Goal: Task Accomplishment & Management: Complete application form

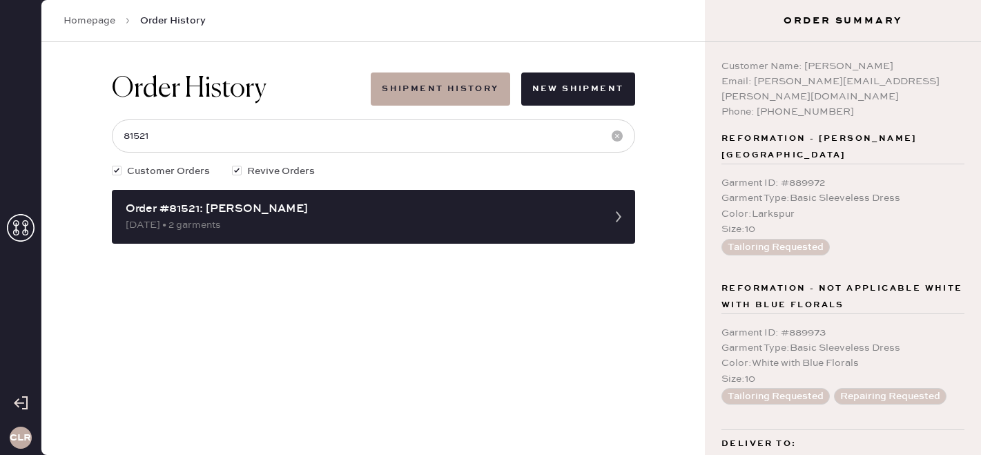
click at [22, 231] on use at bounding box center [21, 228] width 28 height 28
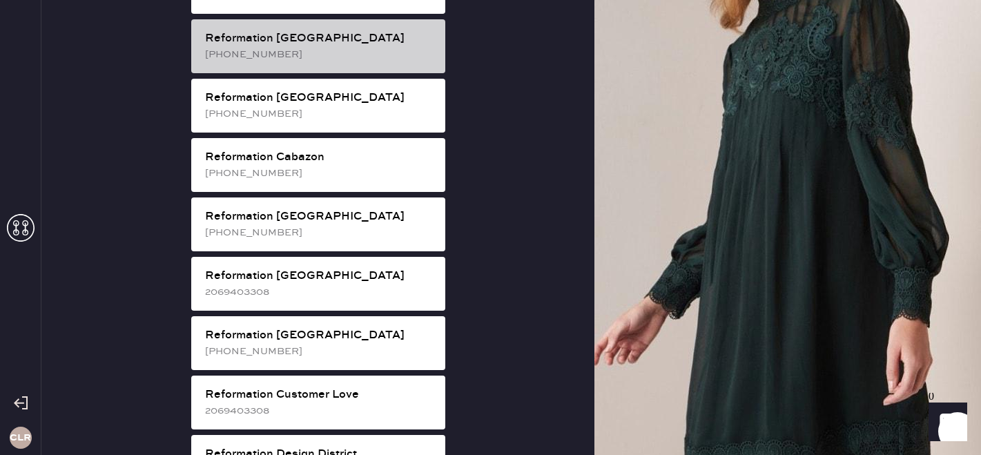
scroll to position [378, 0]
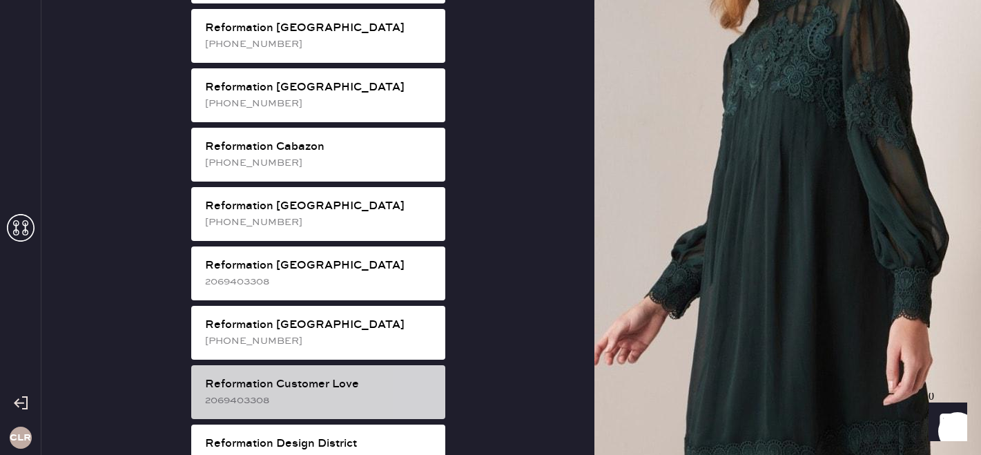
click at [320, 376] on div "Reformation Customer Love" at bounding box center [319, 384] width 229 height 17
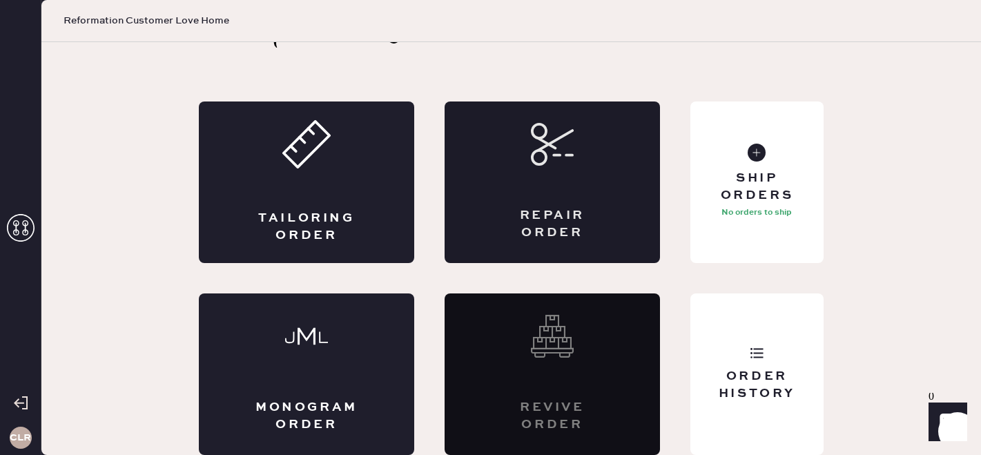
click at [515, 194] on div "Repair Order" at bounding box center [552, 183] width 215 height 162
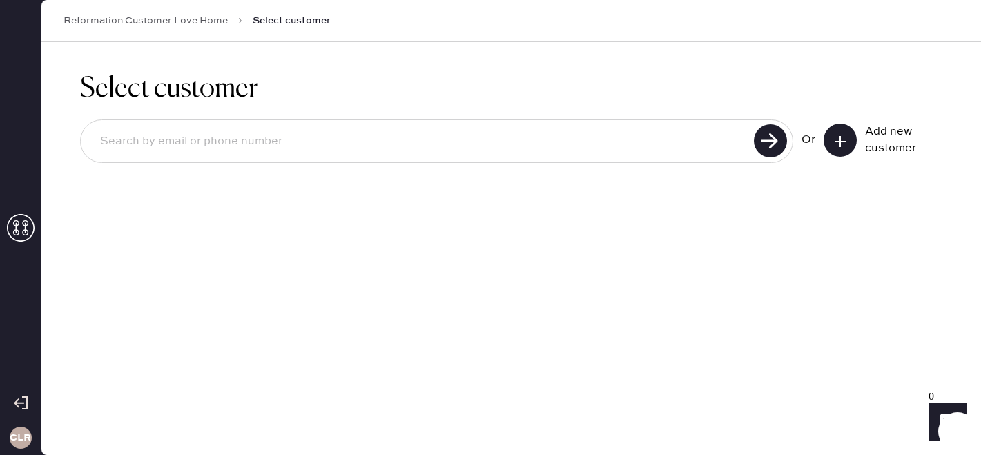
click at [640, 150] on input at bounding box center [419, 142] width 661 height 32
paste input "[EMAIL_ADDRESS][DOMAIN_NAME]"
type input "[EMAIL_ADDRESS][DOMAIN_NAME]"
click at [779, 136] on use at bounding box center [770, 140] width 33 height 33
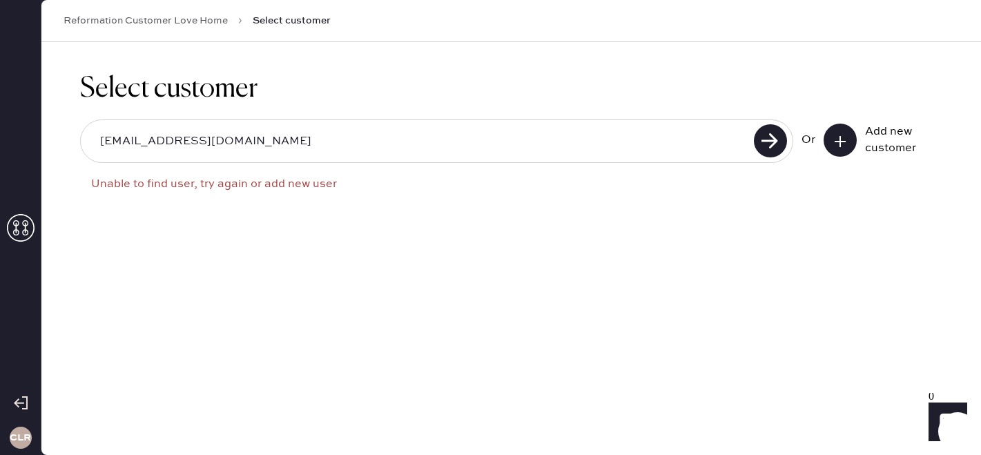
click at [845, 143] on icon at bounding box center [841, 142] width 14 height 14
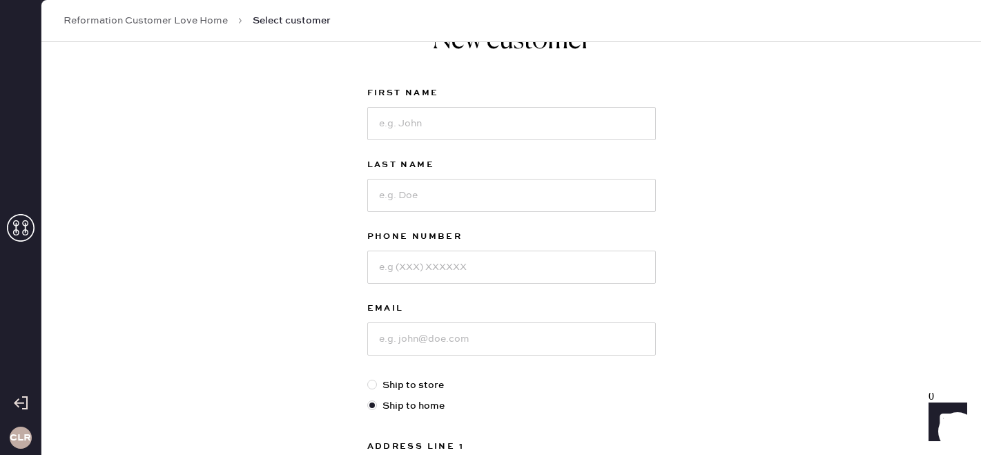
scroll to position [52, 0]
click at [394, 340] on input at bounding box center [511, 337] width 289 height 33
paste input "[EMAIL_ADDRESS][DOMAIN_NAME]"
type input "[EMAIL_ADDRESS][DOMAIN_NAME]"
click at [459, 118] on input at bounding box center [511, 122] width 289 height 33
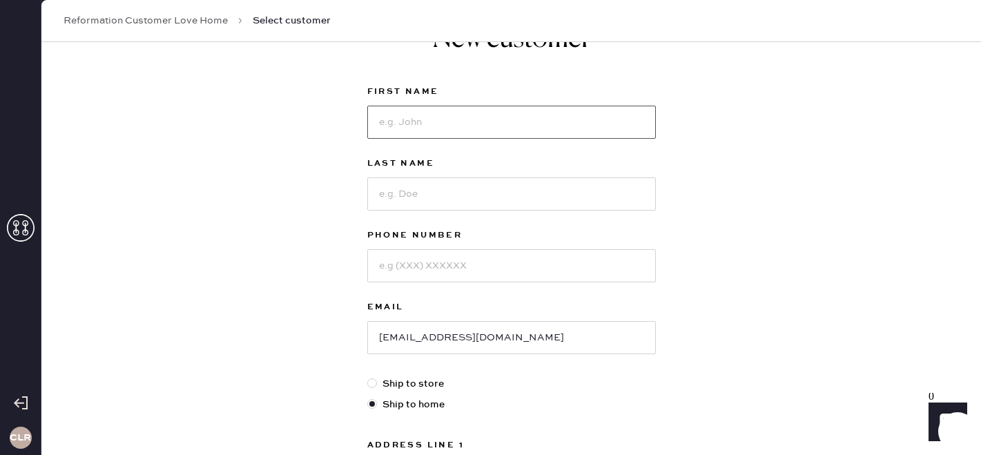
paste input "[PERSON_NAME]"
click at [415, 125] on input "[PERSON_NAME]" at bounding box center [511, 122] width 289 height 33
type input "[PERSON_NAME]"
click at [379, 200] on input at bounding box center [511, 193] width 289 height 33
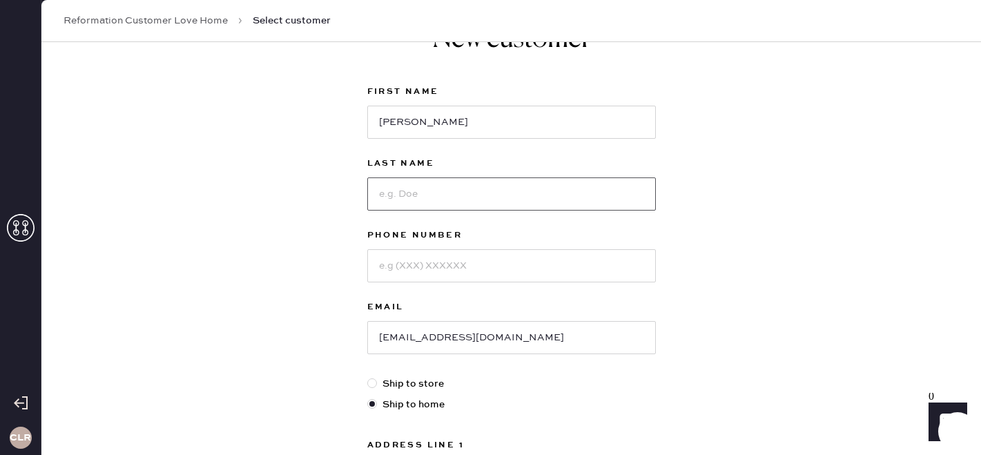
paste input "[PERSON_NAME]"
type input "[PERSON_NAME]"
click at [410, 258] on input at bounding box center [511, 265] width 289 height 33
paste input "[PHONE_NUMBER]"
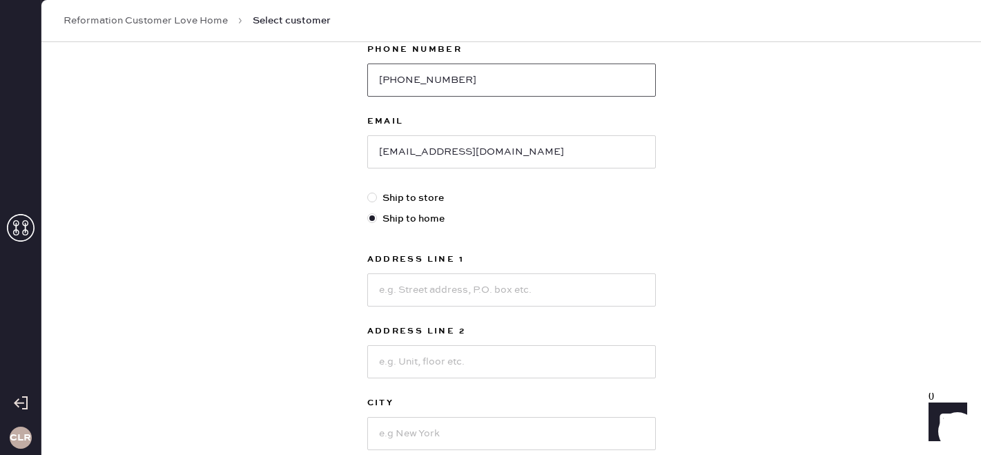
scroll to position [239, 0]
type input "[PHONE_NUMBER]"
click at [396, 296] on input at bounding box center [511, 289] width 289 height 33
paste input "[STREET_ADDRESS][PERSON_NAME]"
type input "[STREET_ADDRESS][PERSON_NAME]"
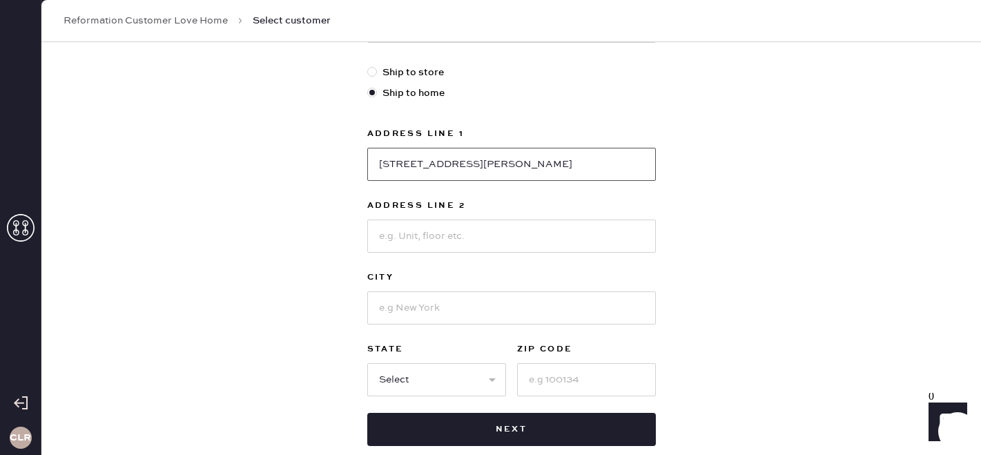
scroll to position [367, 0]
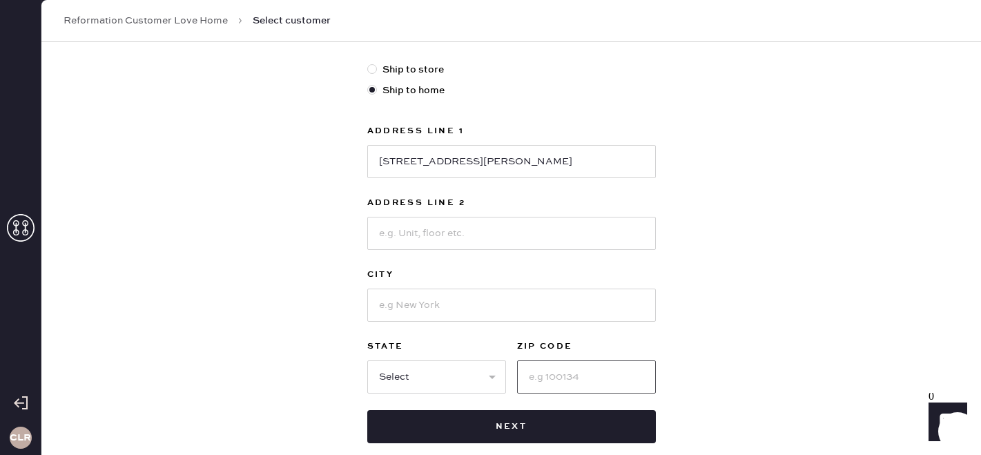
click at [559, 378] on input at bounding box center [586, 377] width 139 height 33
paste input "97212"
type input "97212"
click at [457, 378] on select "Select AK AL AR AZ CA CO CT [GEOGRAPHIC_DATA] DE FL [GEOGRAPHIC_DATA] HI [GEOGR…" at bounding box center [436, 377] width 139 height 33
select select "OR"
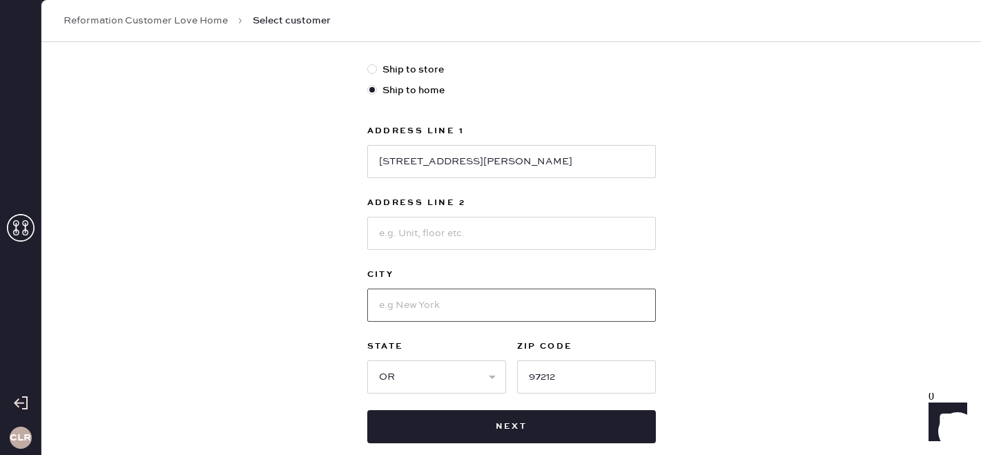
click at [463, 311] on input at bounding box center [511, 305] width 289 height 33
paste input "[GEOGRAPHIC_DATA]"
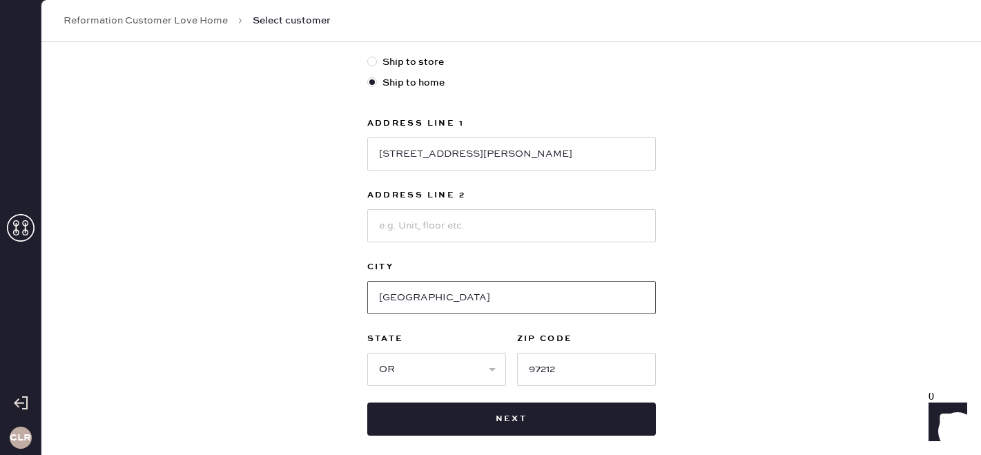
scroll to position [370, 0]
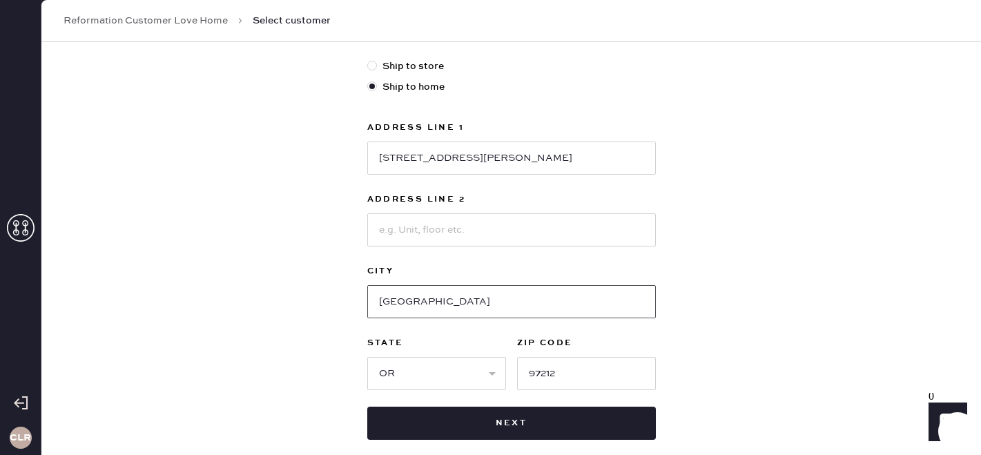
type input "[GEOGRAPHIC_DATA]"
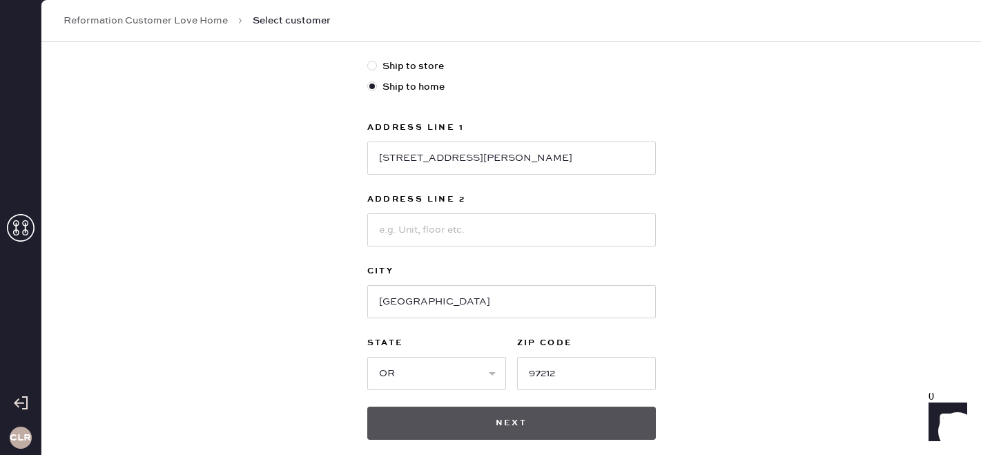
click at [512, 431] on button "Next" at bounding box center [511, 423] width 289 height 33
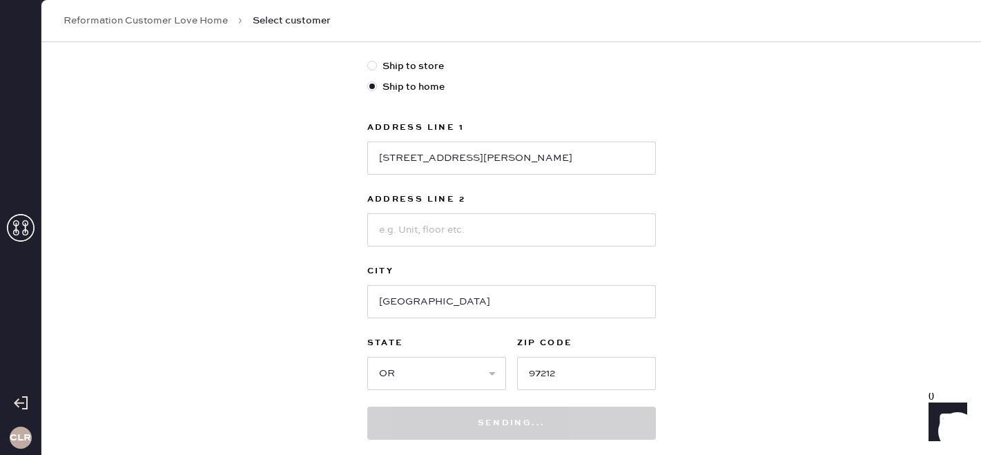
scroll to position [443, 0]
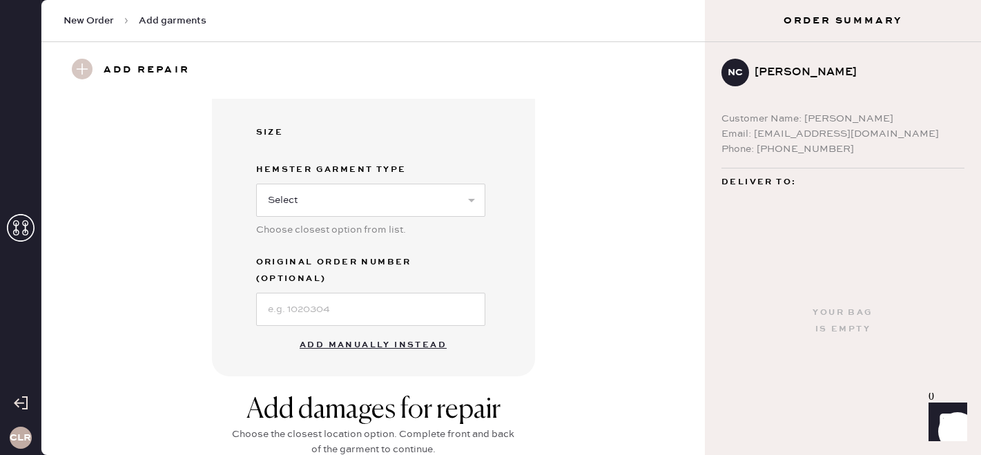
click at [353, 331] on button "Add manually instead" at bounding box center [373, 345] width 164 height 28
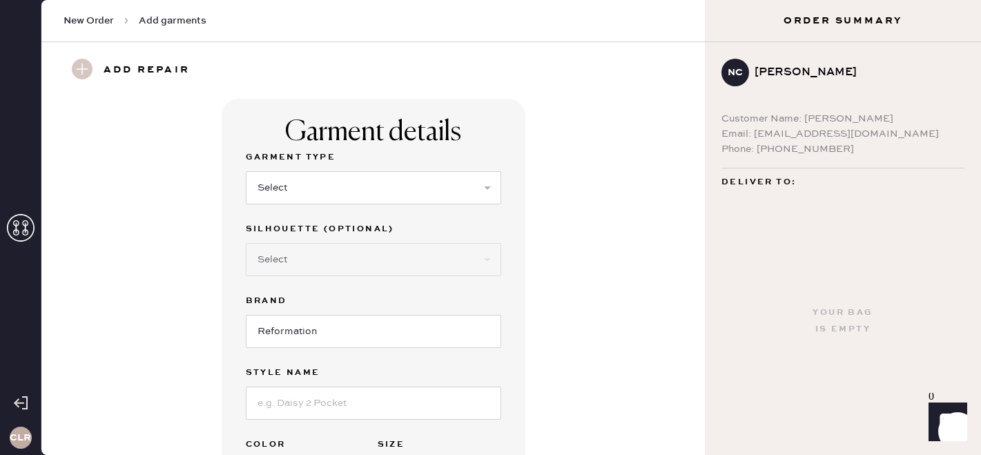
scroll to position [1, 0]
click at [308, 190] on select "Select Basic Skirt Jeans Leggings Pants Shorts Basic Sleeved Dress Basic Sleeve…" at bounding box center [374, 186] width 256 height 33
select select "14"
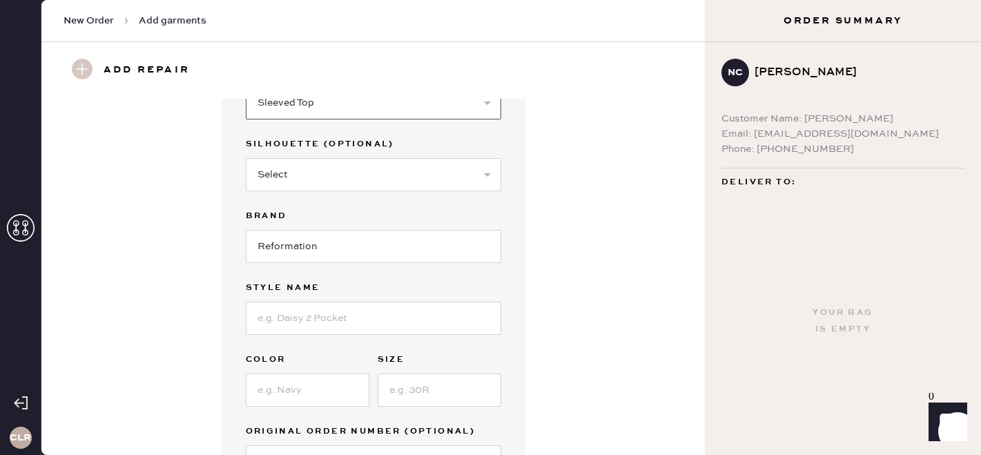
scroll to position [87, 0]
click at [306, 314] on input at bounding box center [374, 316] width 256 height 33
paste input "[PERSON_NAME] Top"
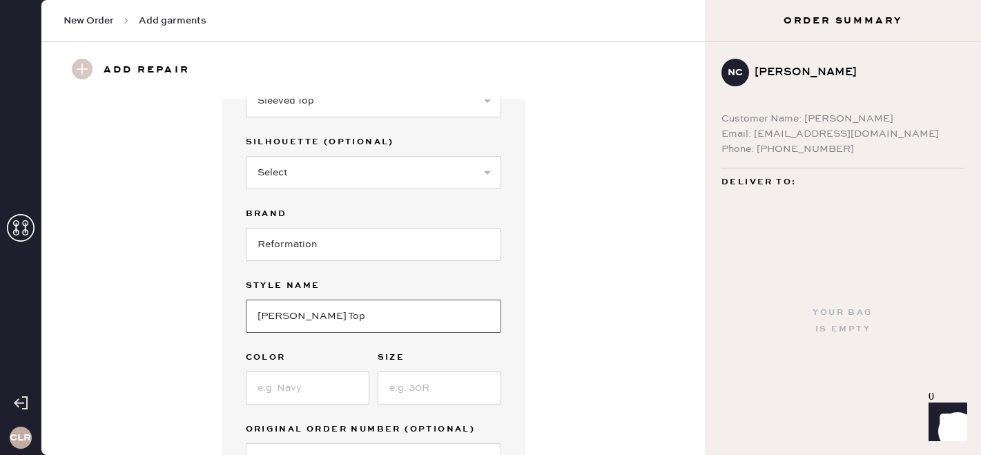
type input "[PERSON_NAME] Top"
click at [272, 389] on input at bounding box center [308, 388] width 124 height 33
paste input "Black"
type input "Black"
click at [407, 391] on input at bounding box center [440, 388] width 124 height 33
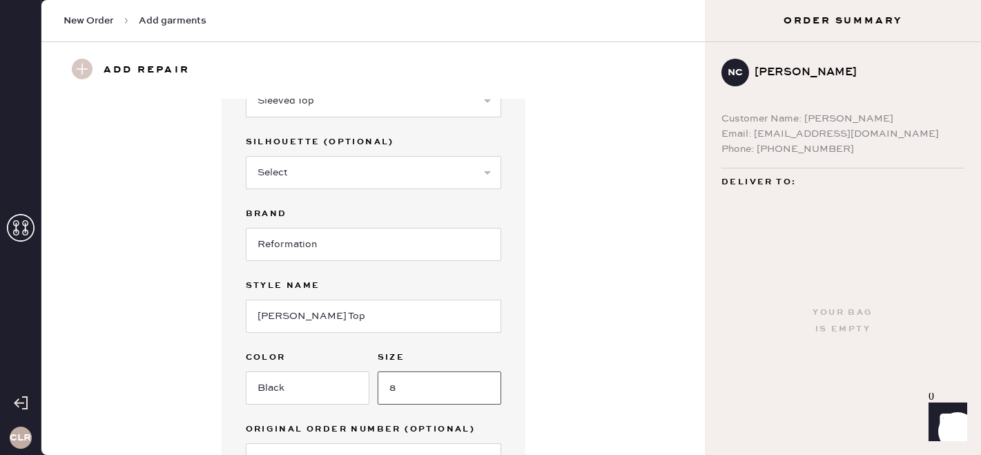
type input "8"
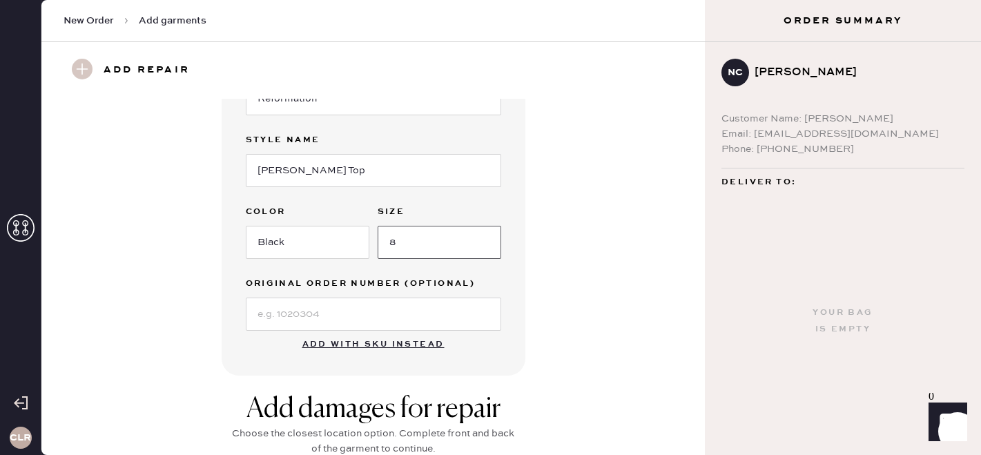
scroll to position [233, 0]
click at [297, 298] on input at bounding box center [374, 313] width 256 height 33
paste input "S27671736"
type input "S27671736"
click at [143, 349] on div "Garment details Garment Type Select Basic Skirt Jeans Leggings Pants Shorts Bas…" at bounding box center [373, 120] width 614 height 510
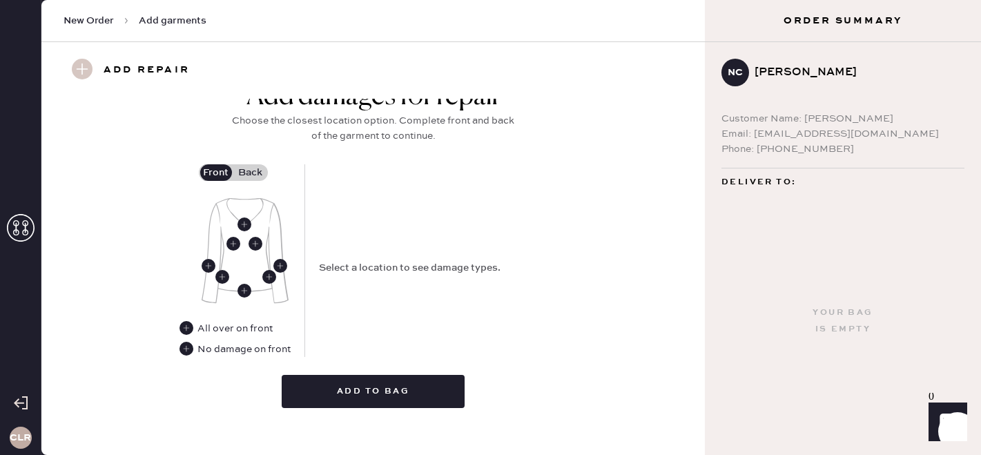
scroll to position [559, 0]
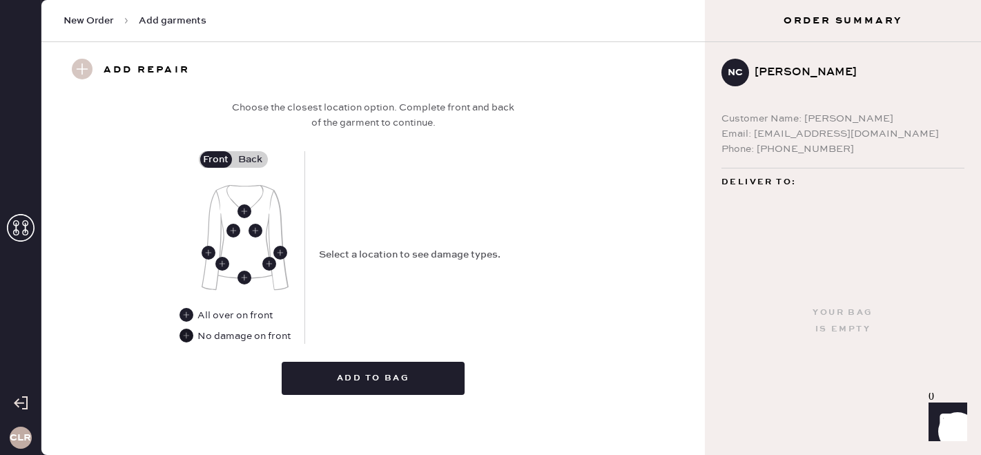
click at [186, 336] on use at bounding box center [187, 336] width 14 height 14
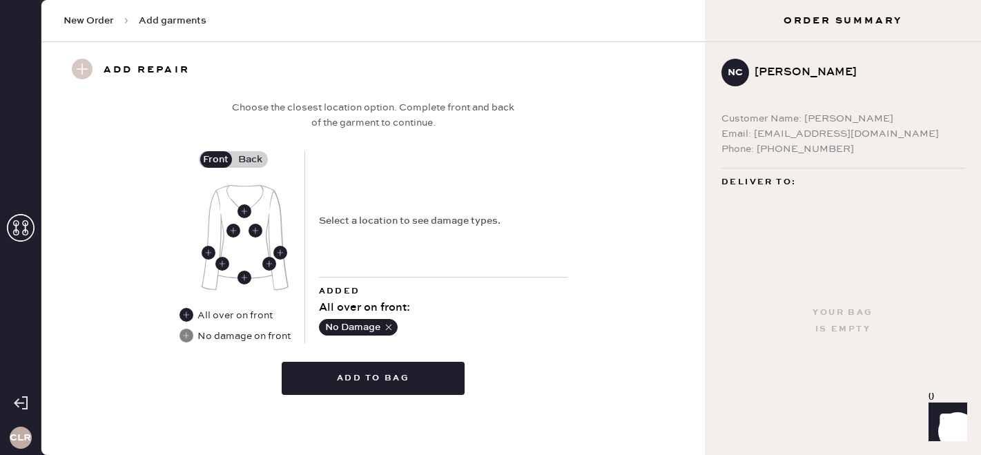
click at [253, 157] on label "Back" at bounding box center [250, 159] width 35 height 17
click at [251, 160] on input "Back" at bounding box center [251, 160] width 0 height 0
click at [244, 186] on use at bounding box center [245, 189] width 14 height 14
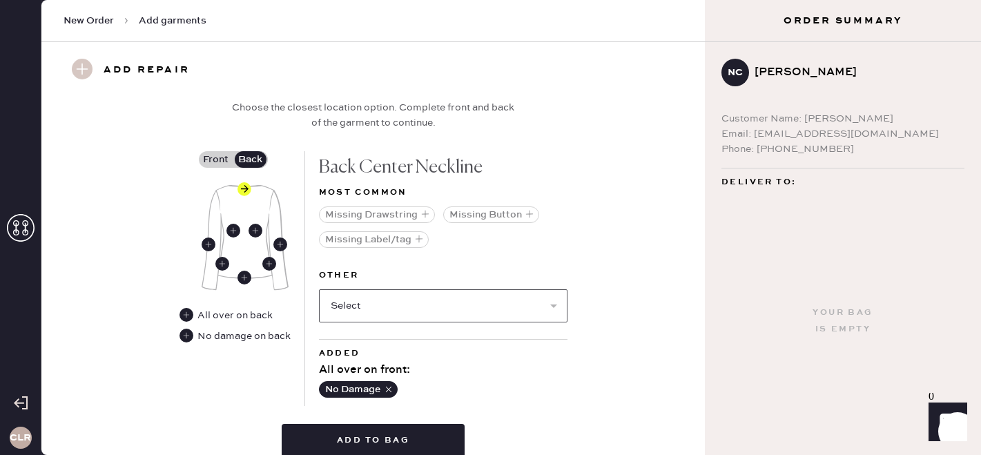
click at [402, 309] on select "Select Broken / Ripped Hem Broken Beads Broken Belt Loop Broken Button Broken C…" at bounding box center [443, 305] width 249 height 33
select select "1521"
select select
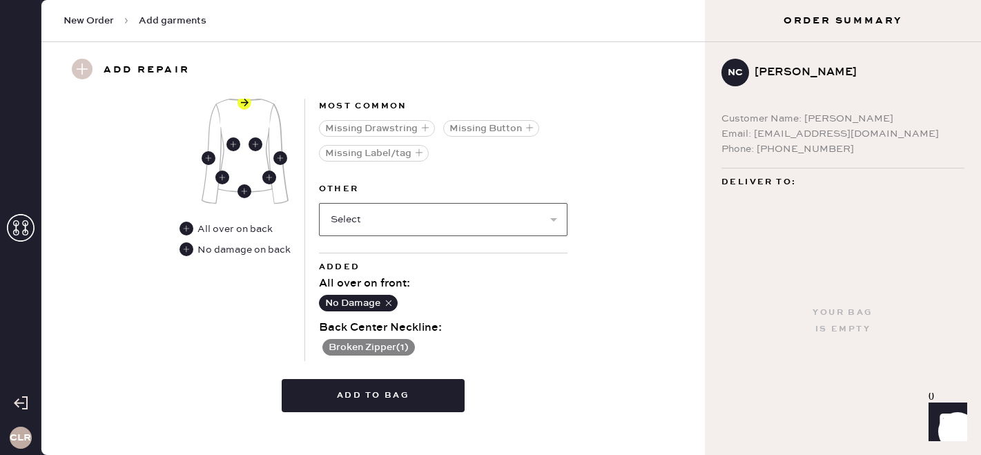
scroll to position [662, 0]
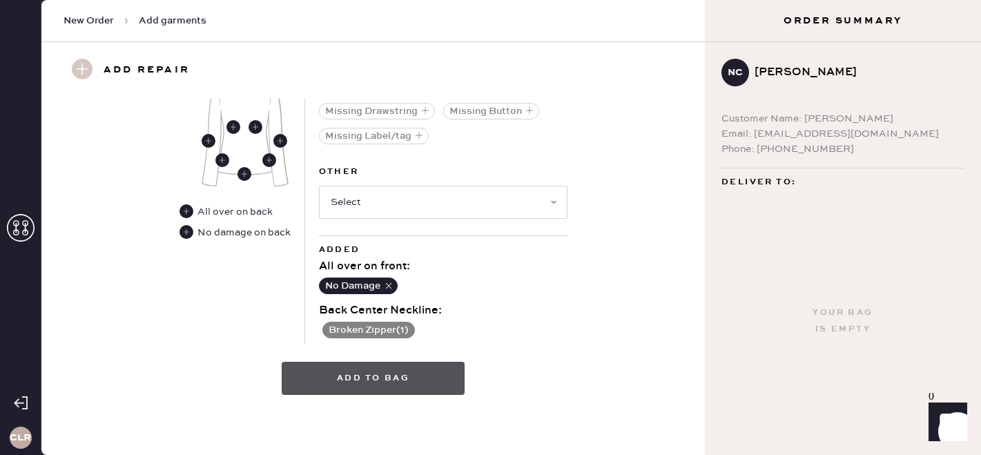
click at [422, 374] on button "Add to bag" at bounding box center [373, 378] width 183 height 33
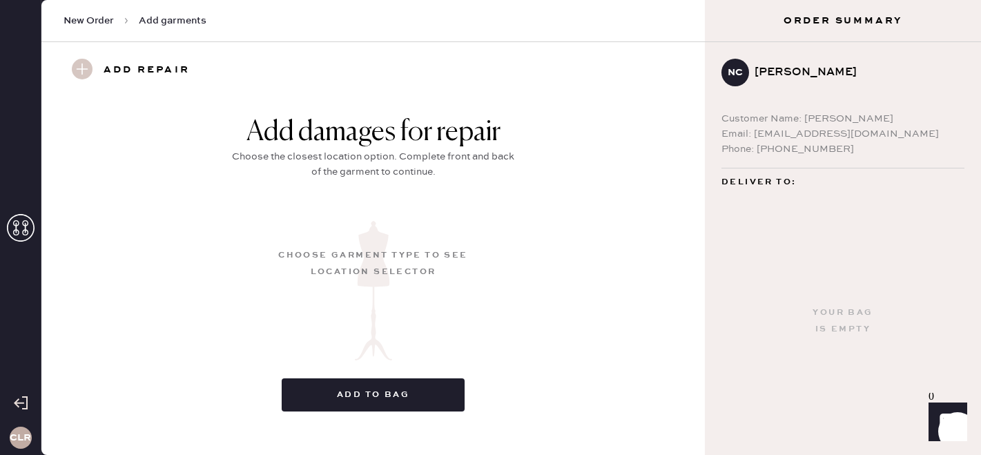
scroll to position [224, 0]
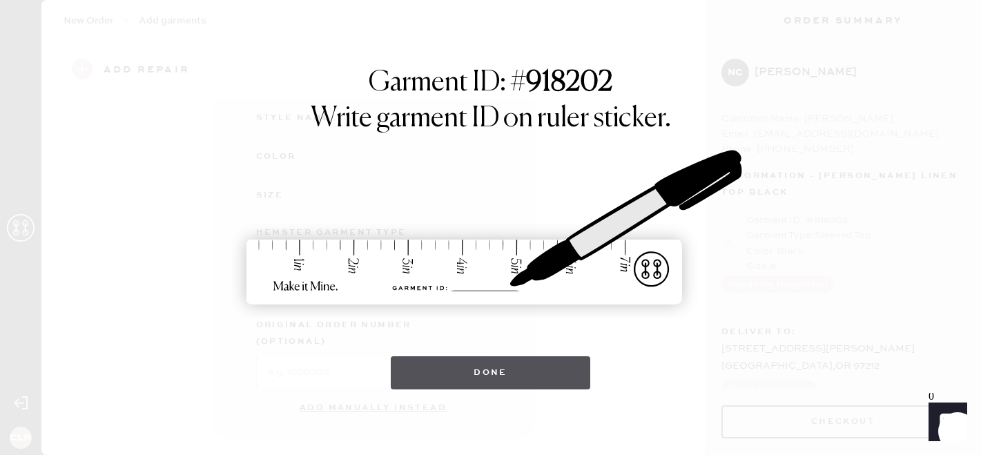
click at [479, 381] on button "Done" at bounding box center [491, 372] width 200 height 33
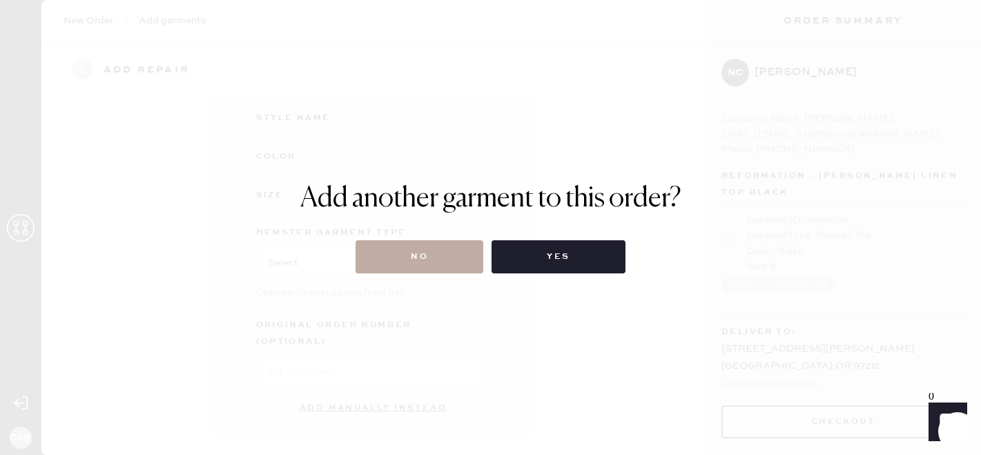
click at [440, 260] on button "No" at bounding box center [420, 256] width 128 height 33
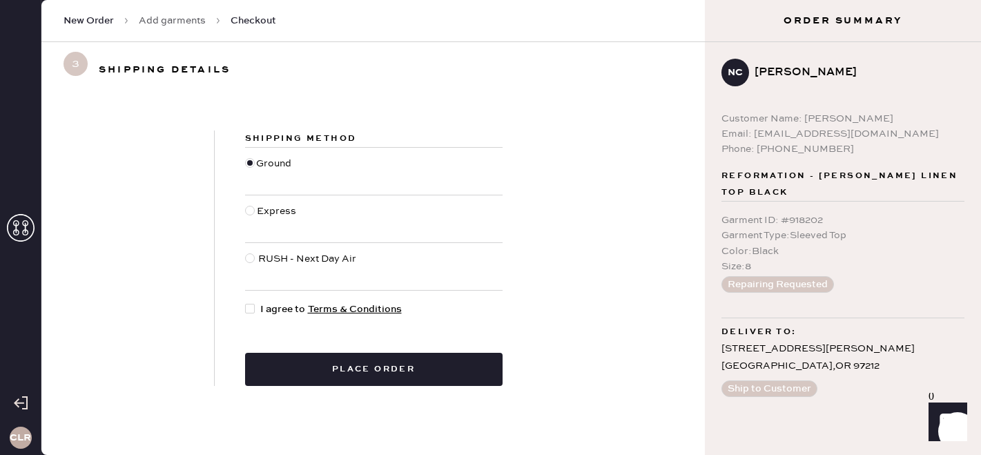
click at [254, 307] on div at bounding box center [252, 309] width 15 height 15
click at [246, 302] on input "I agree to Terms & Conditions" at bounding box center [245, 302] width 1 height 1
checkbox input "true"
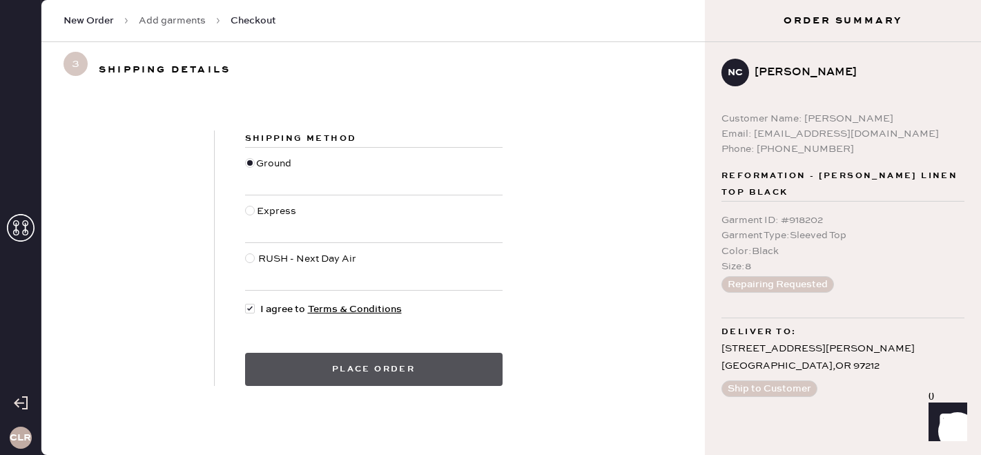
click at [278, 360] on button "Place order" at bounding box center [374, 369] width 258 height 33
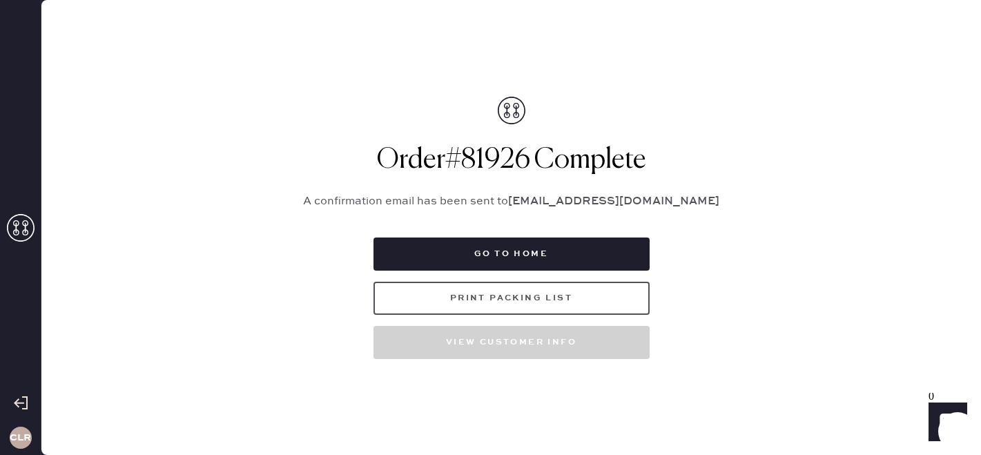
click at [515, 297] on button "Print Packing List" at bounding box center [512, 298] width 276 height 33
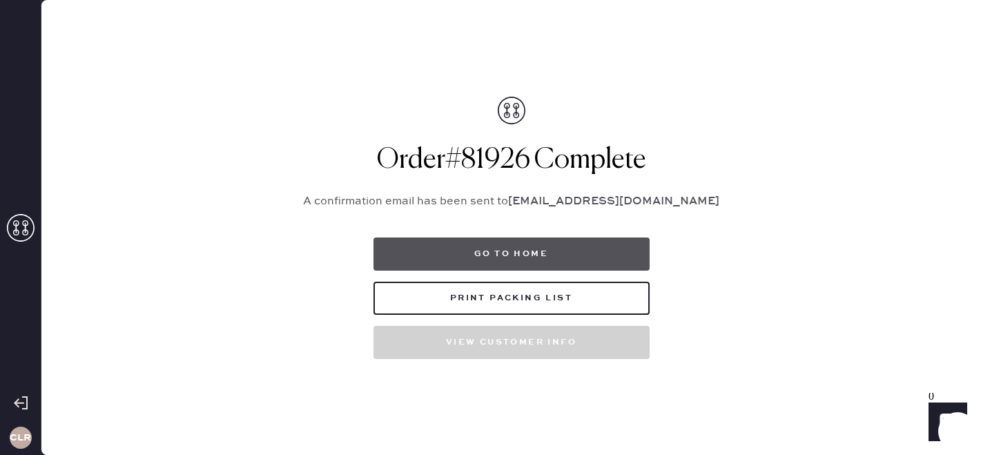
click at [515, 252] on button "Go to home" at bounding box center [512, 254] width 276 height 33
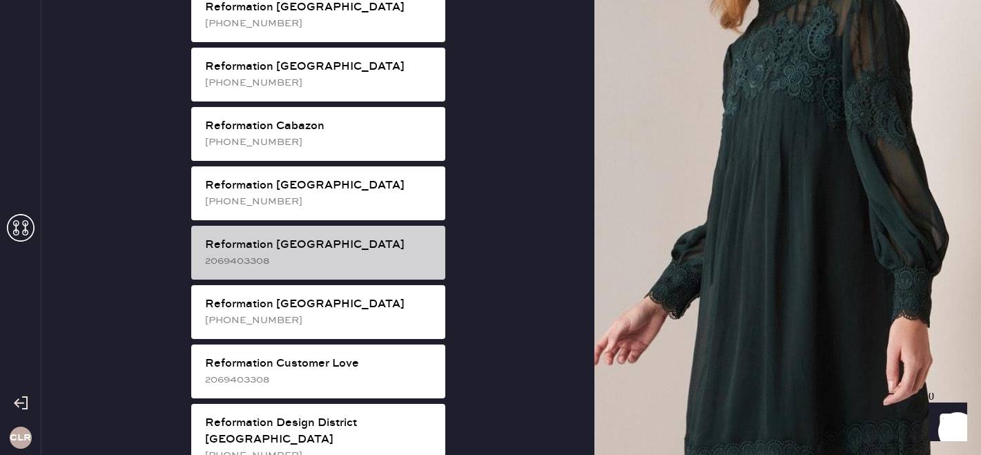
scroll to position [414, 0]
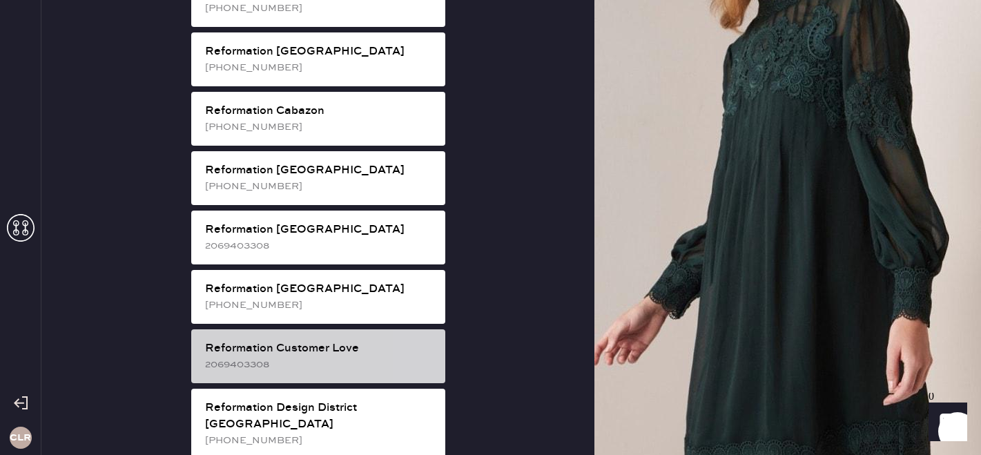
click at [290, 340] on div "Reformation Customer Love" at bounding box center [319, 348] width 229 height 17
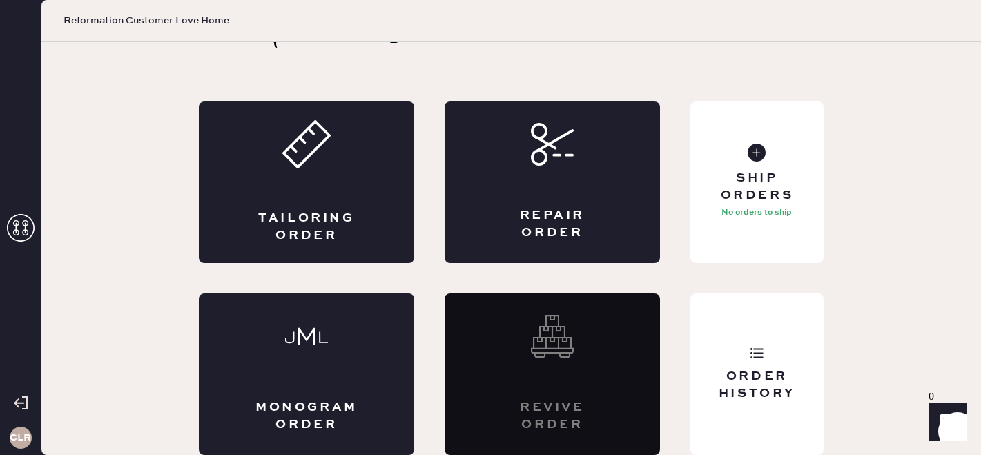
scroll to position [46, 0]
click at [746, 183] on div "Ship Orders" at bounding box center [757, 187] width 111 height 35
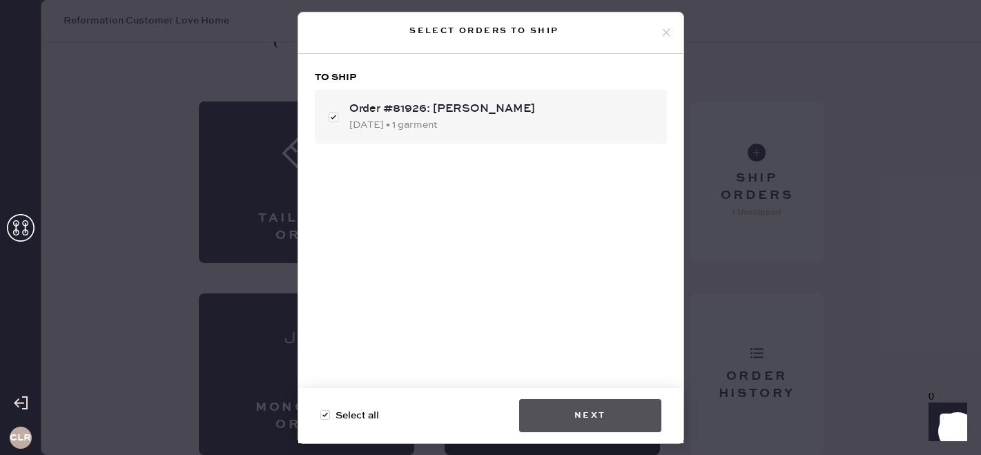
click at [622, 419] on button "Next" at bounding box center [590, 415] width 142 height 33
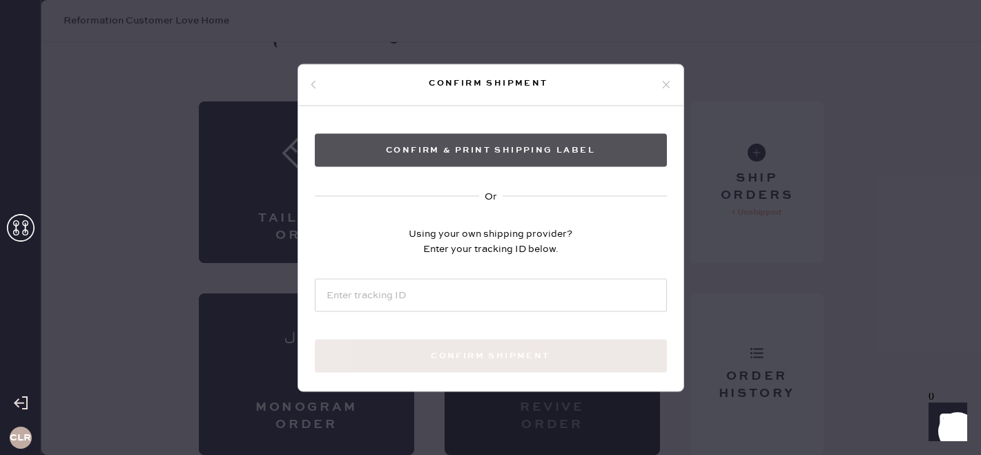
click at [569, 144] on button "Confirm & Print shipping label" at bounding box center [491, 149] width 352 height 33
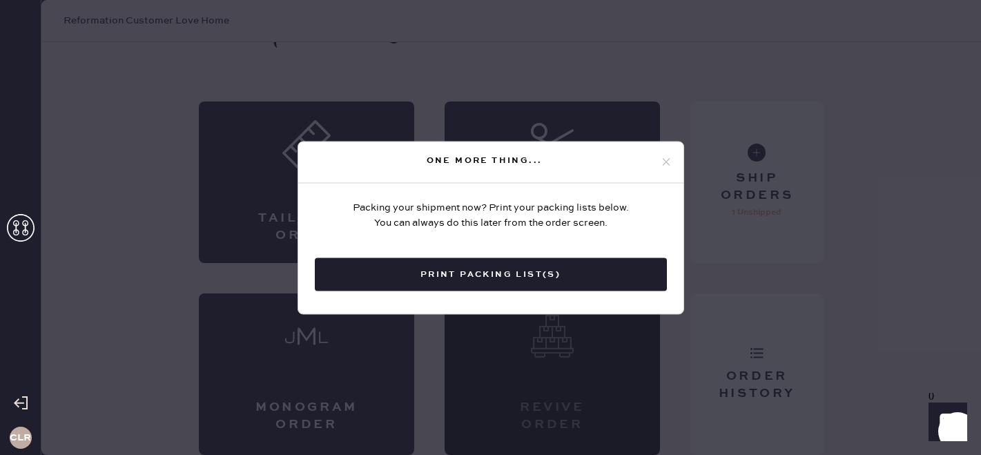
click at [659, 160] on div "One more thing..." at bounding box center [484, 161] width 351 height 17
click at [663, 159] on use at bounding box center [666, 162] width 8 height 8
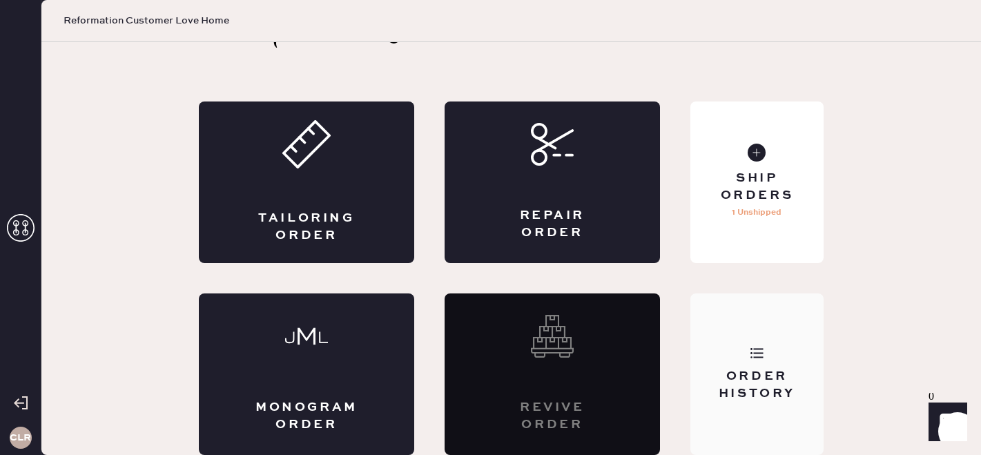
click at [787, 376] on div "Order History" at bounding box center [757, 385] width 111 height 35
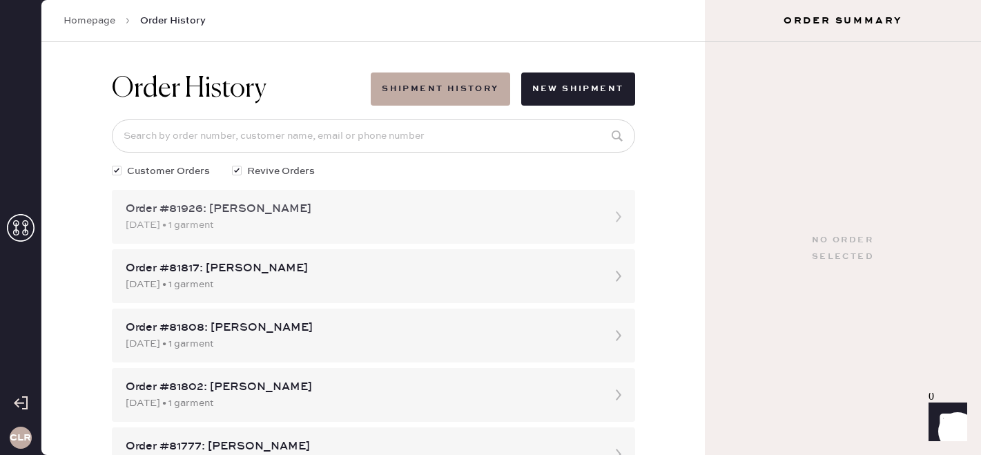
click at [285, 214] on div "Order #81926: [PERSON_NAME]" at bounding box center [361, 209] width 471 height 17
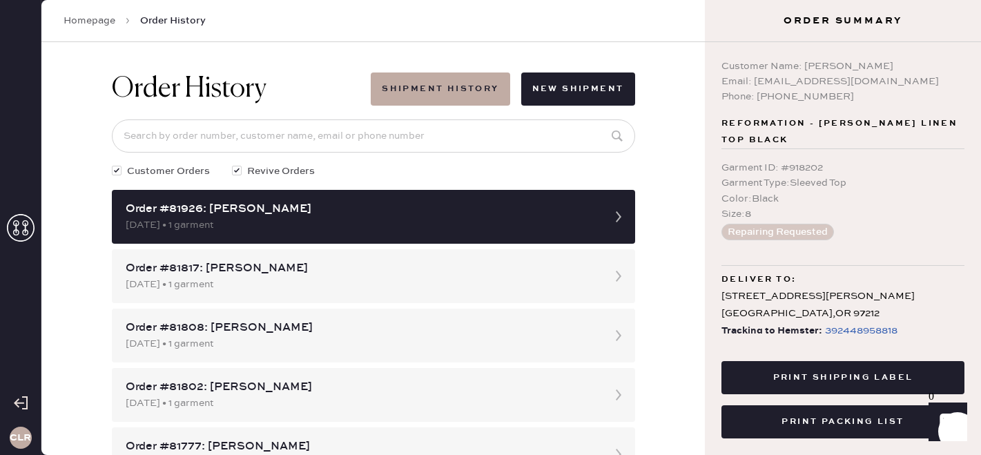
scroll to position [28, 0]
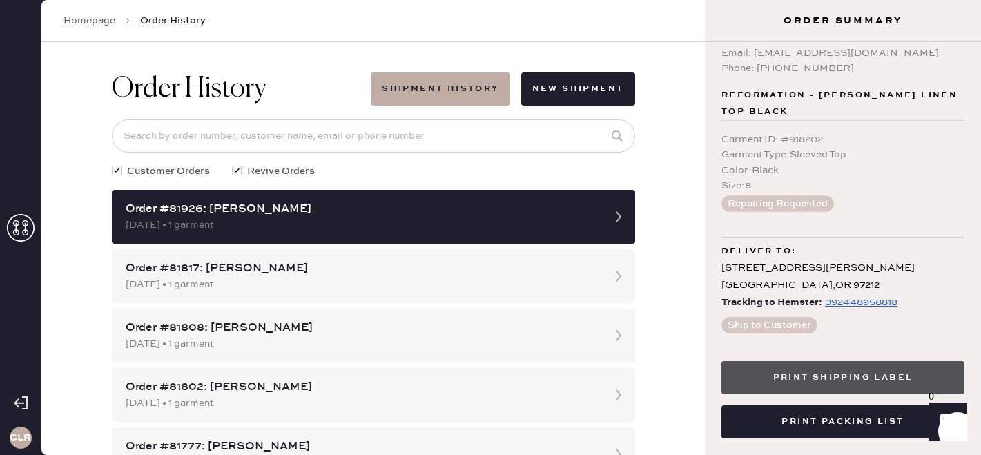
click at [875, 368] on button "Print Shipping Label" at bounding box center [843, 377] width 243 height 33
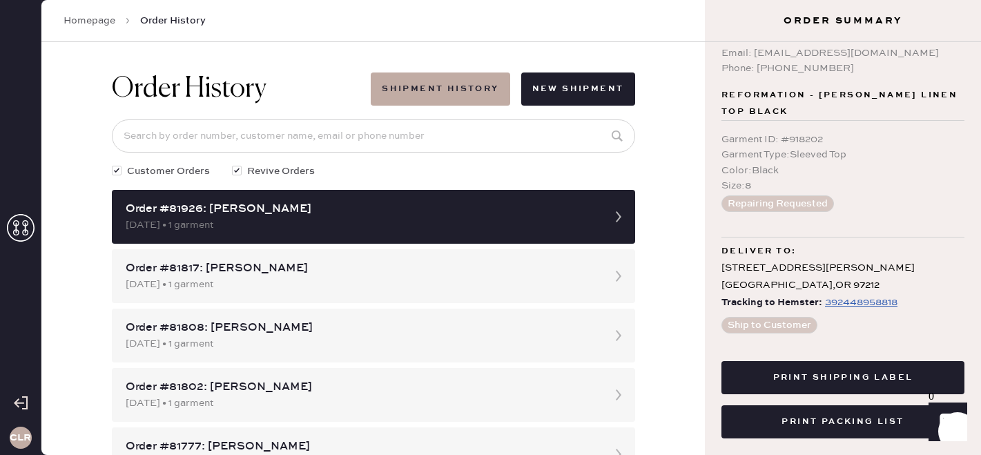
click at [21, 220] on icon at bounding box center [21, 228] width 28 height 28
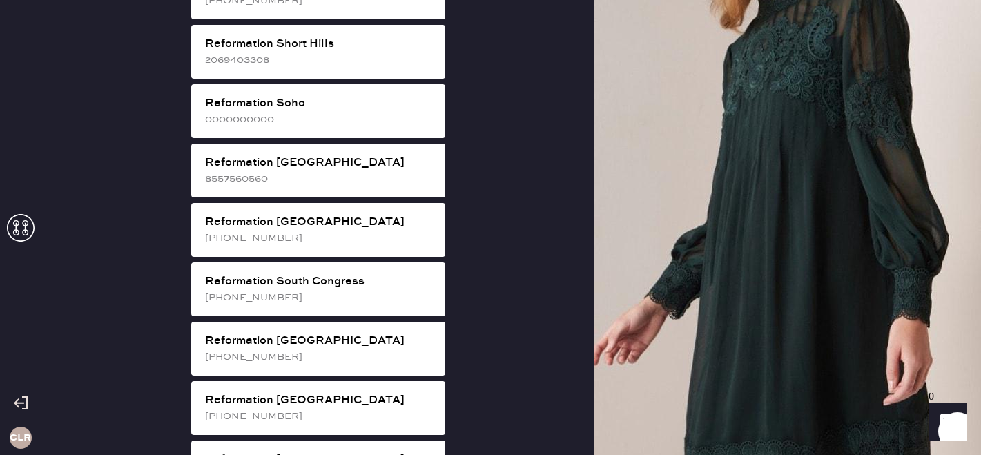
scroll to position [2588, 0]
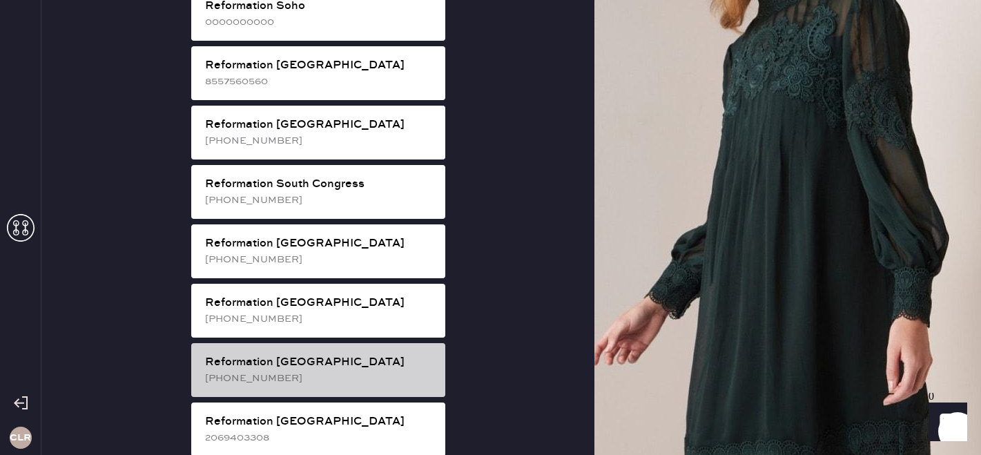
click at [295, 371] on div "[PHONE_NUMBER]" at bounding box center [319, 378] width 229 height 15
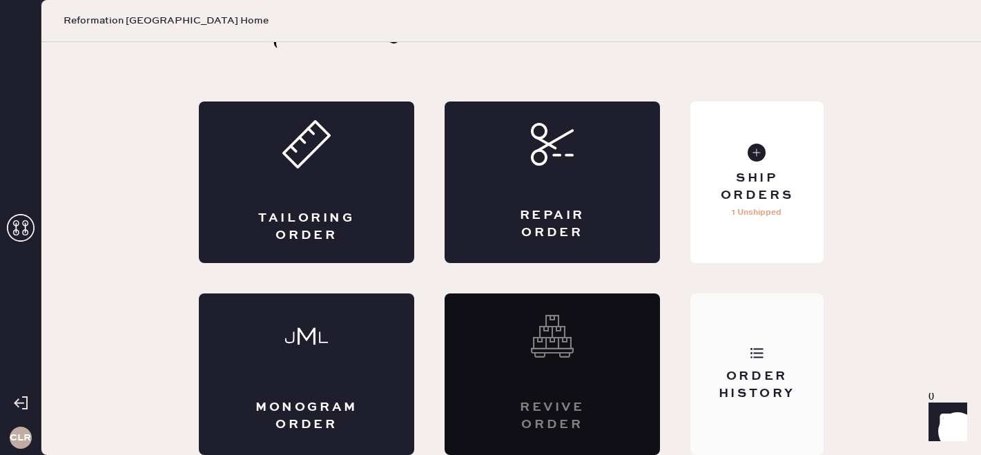
click at [759, 369] on div "Order History" at bounding box center [757, 385] width 111 height 35
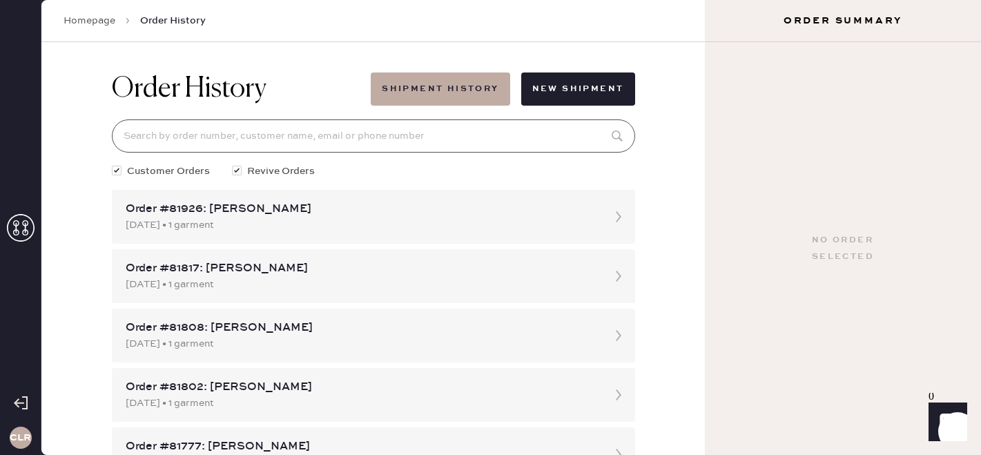
click at [410, 134] on input at bounding box center [373, 135] width 523 height 33
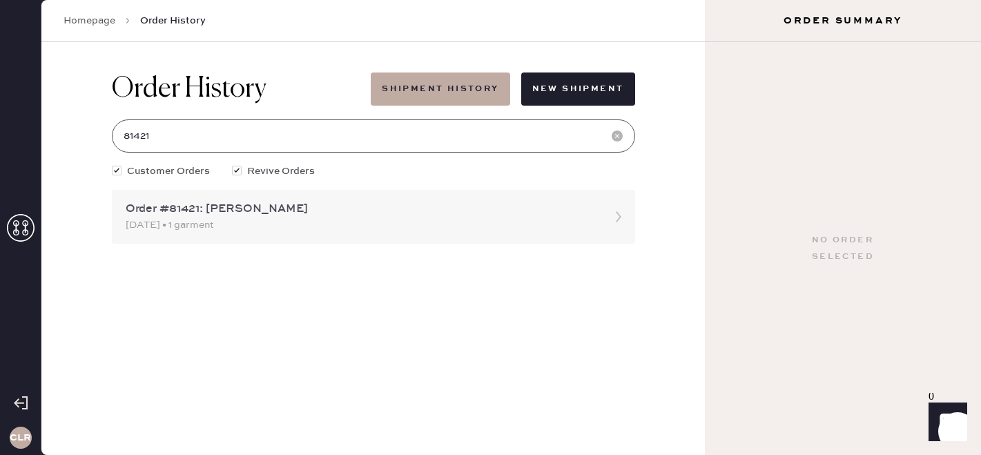
type input "81421"
click at [394, 219] on div "[DATE] • 1 garment" at bounding box center [361, 225] width 471 height 15
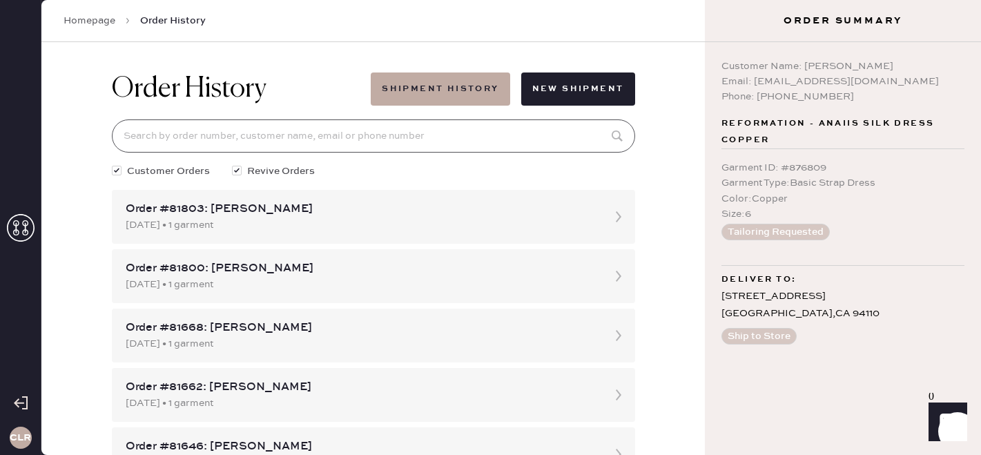
click at [331, 135] on input at bounding box center [373, 135] width 523 height 33
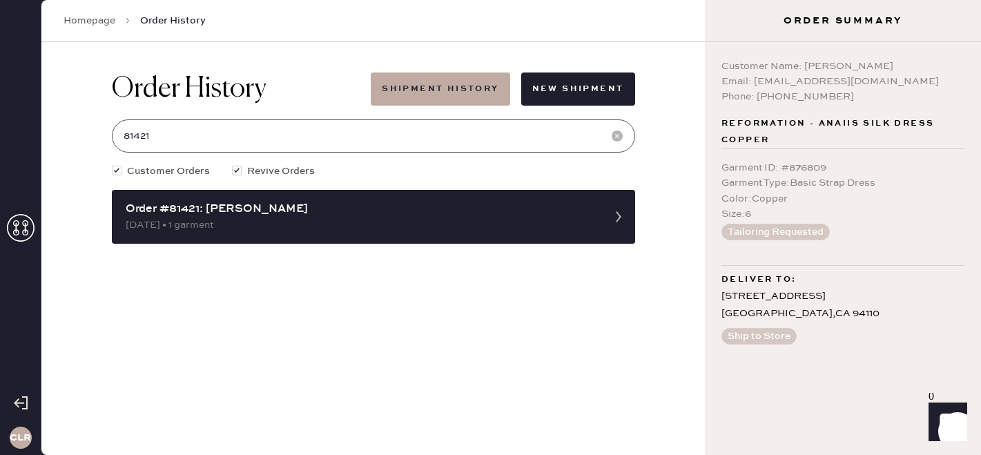
type input "81421"
click at [136, 140] on input "81421" at bounding box center [373, 135] width 523 height 33
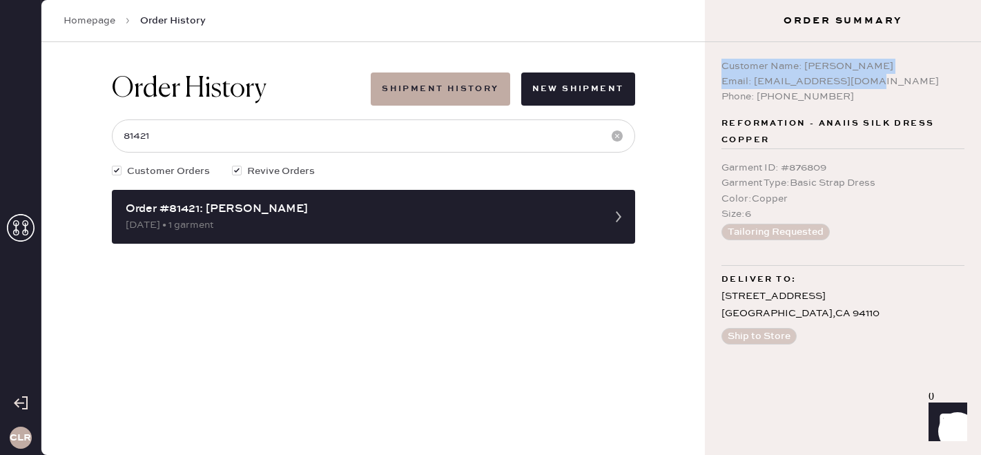
copy div "Customer Name: [PERSON_NAME] Email: [EMAIL_ADDRESS][DOMAIN_NAME]"
drag, startPoint x: 884, startPoint y: 81, endPoint x: 709, endPoint y: 65, distance: 176.1
click at [709, 65] on div "Customer Name: [PERSON_NAME] Email: [EMAIL_ADDRESS][DOMAIN_NAME] Phone: [PHONE_…" at bounding box center [843, 248] width 276 height 413
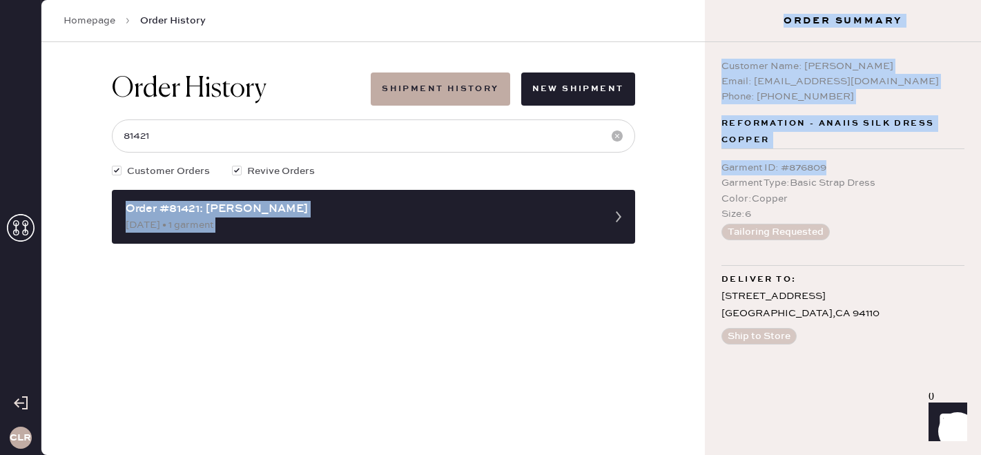
drag, startPoint x: 836, startPoint y: 167, endPoint x: 695, endPoint y: 165, distance: 141.6
click at [695, 165] on div "CLR Homepage Order History Order History Shipment History New Shipment 81421 Cu…" at bounding box center [490, 227] width 981 height 455
copy div "Order #81421: [PERSON_NAME] [DATE] • 1 garment Order Summary Packing slip Order…"
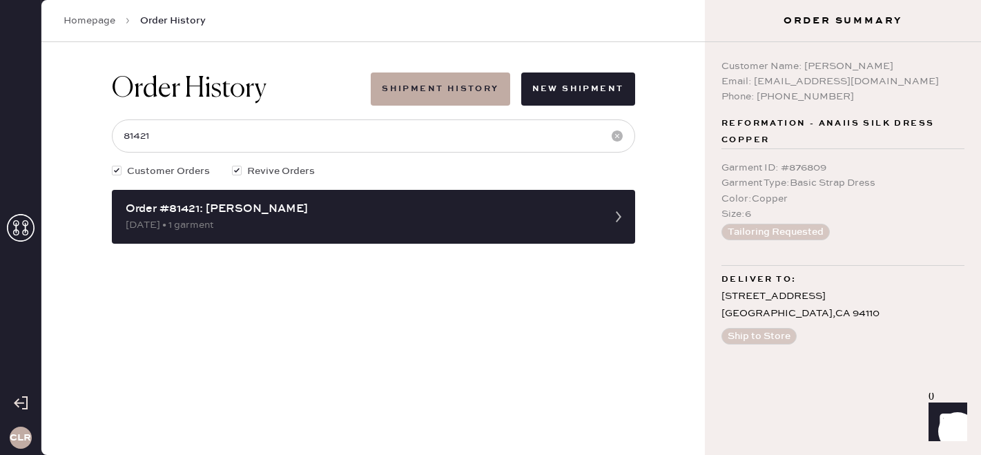
click at [767, 172] on div "Garment ID : # 876809" at bounding box center [843, 167] width 243 height 15
copy div "Garment ID : # 876809"
